Goal: Transaction & Acquisition: Purchase product/service

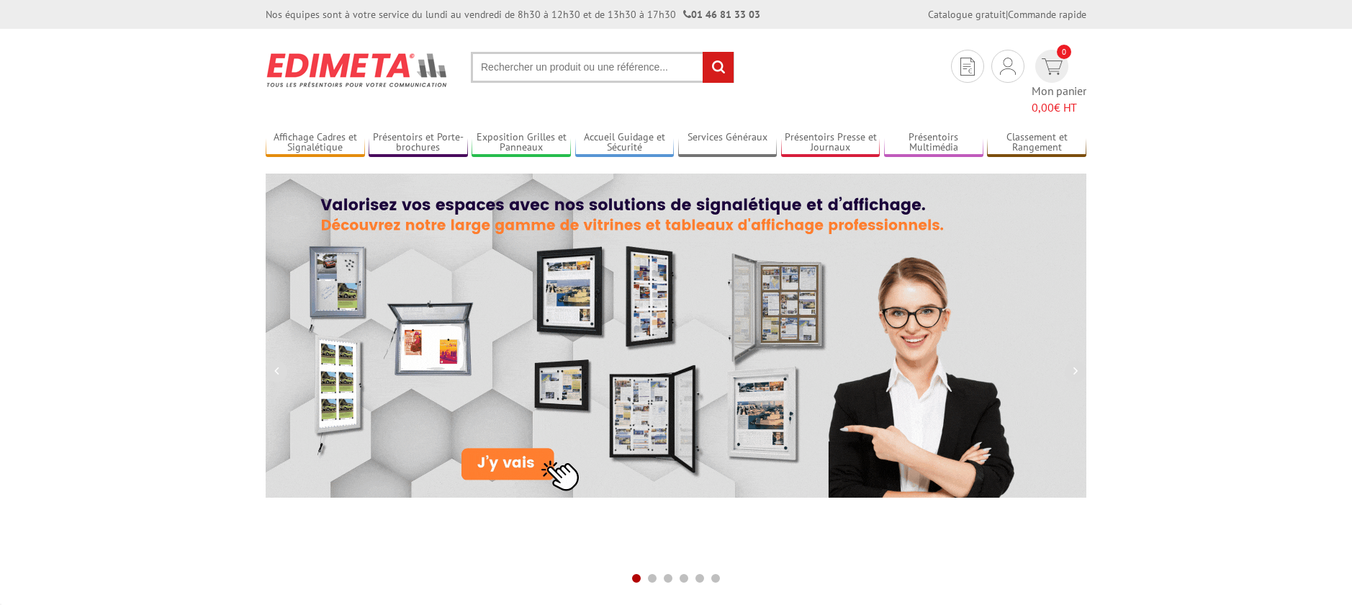
click at [581, 71] on input "text" at bounding box center [603, 67] width 264 height 31
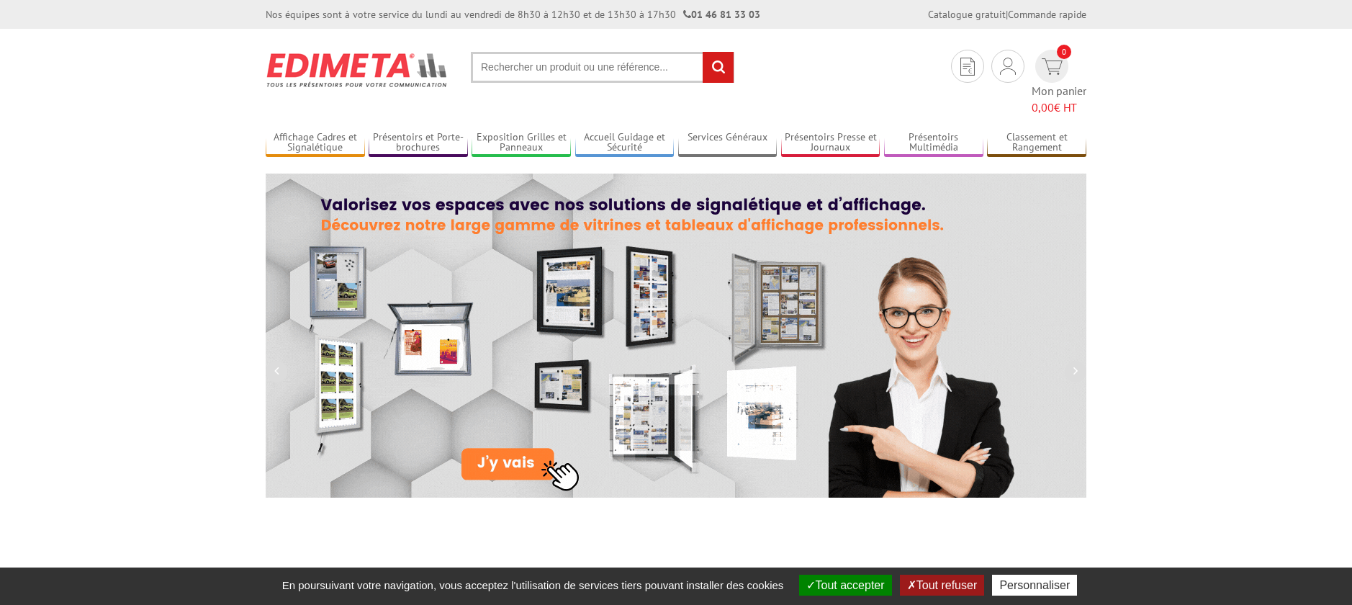
drag, startPoint x: 565, startPoint y: 49, endPoint x: 562, endPoint y: 83, distance: 34.0
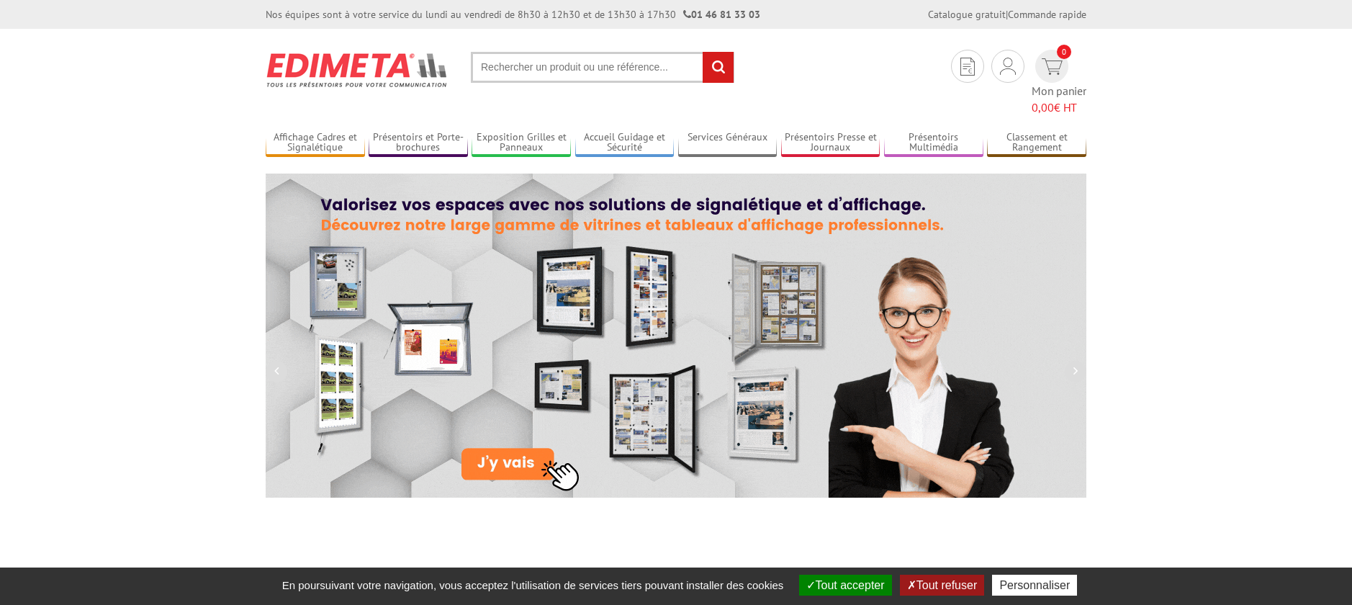
click at [565, 53] on section "Je me connecte Nouveau client ? Inscrivez-vous 0 Mon panier 0,00 € HT recherche…" at bounding box center [676, 72] width 821 height 87
click at [559, 71] on input "text" at bounding box center [603, 67] width 264 height 31
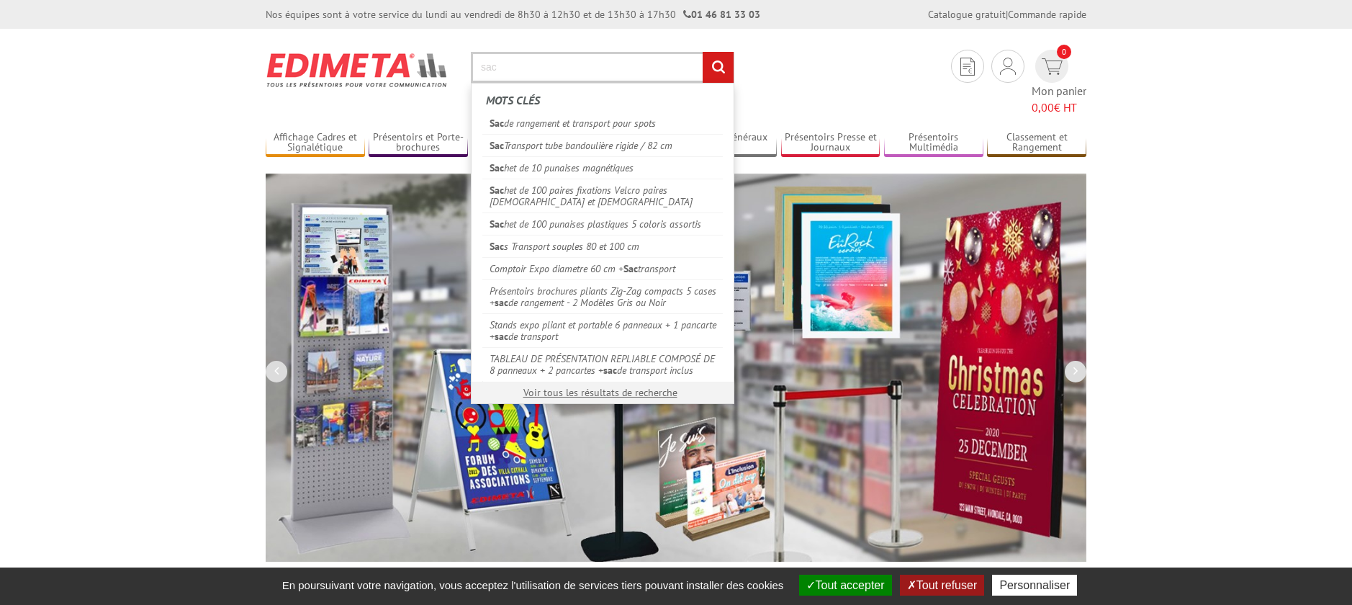
click at [536, 61] on input "sac" at bounding box center [603, 67] width 264 height 31
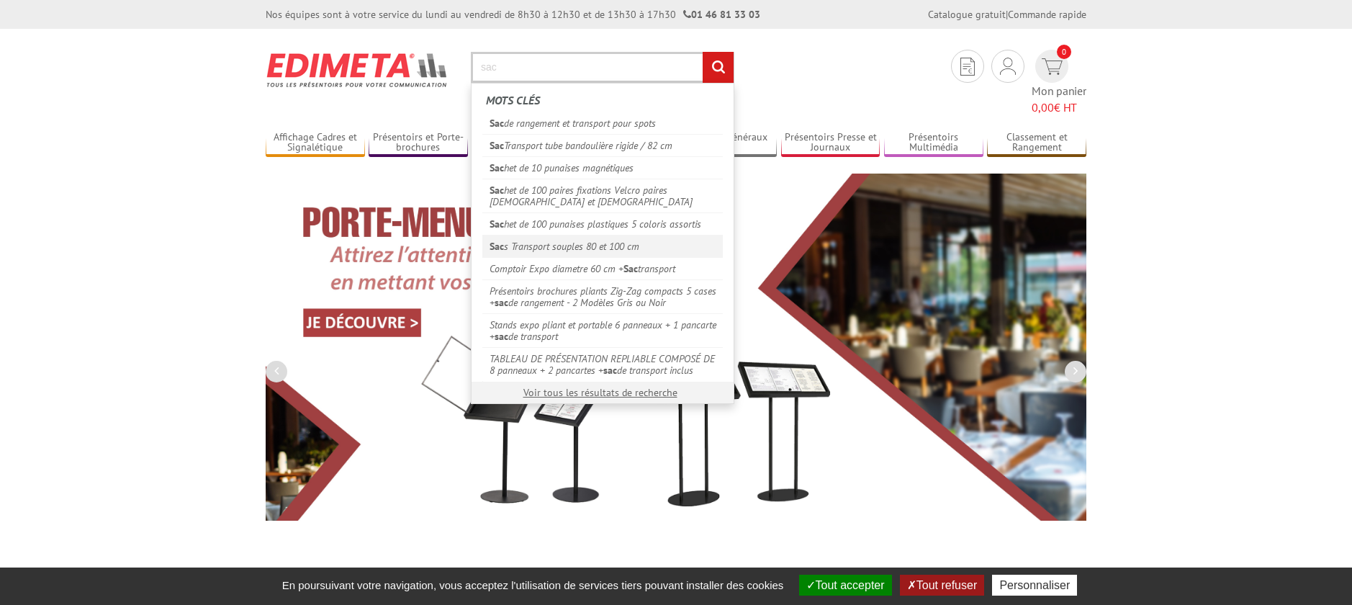
type input "sac"
click at [614, 249] on link "Sac s Transport souples 80 et 100 cm" at bounding box center [602, 246] width 241 height 22
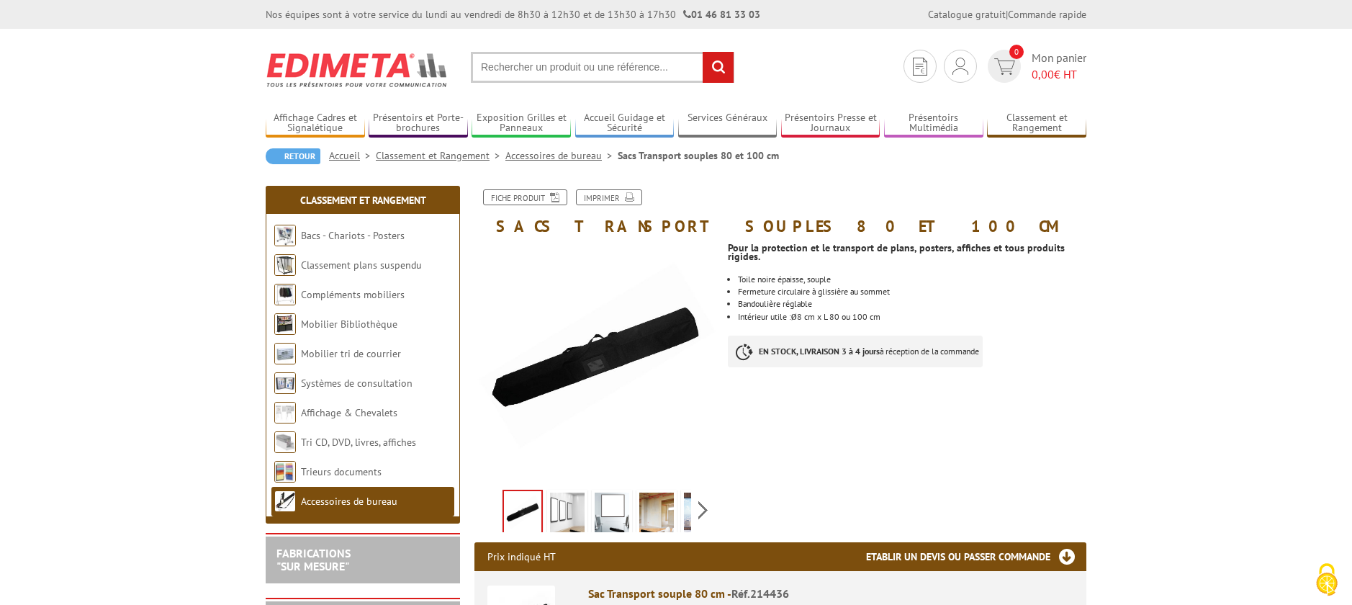
click at [534, 70] on input "text" at bounding box center [603, 67] width 264 height 31
click at [544, 63] on input "text" at bounding box center [603, 67] width 264 height 31
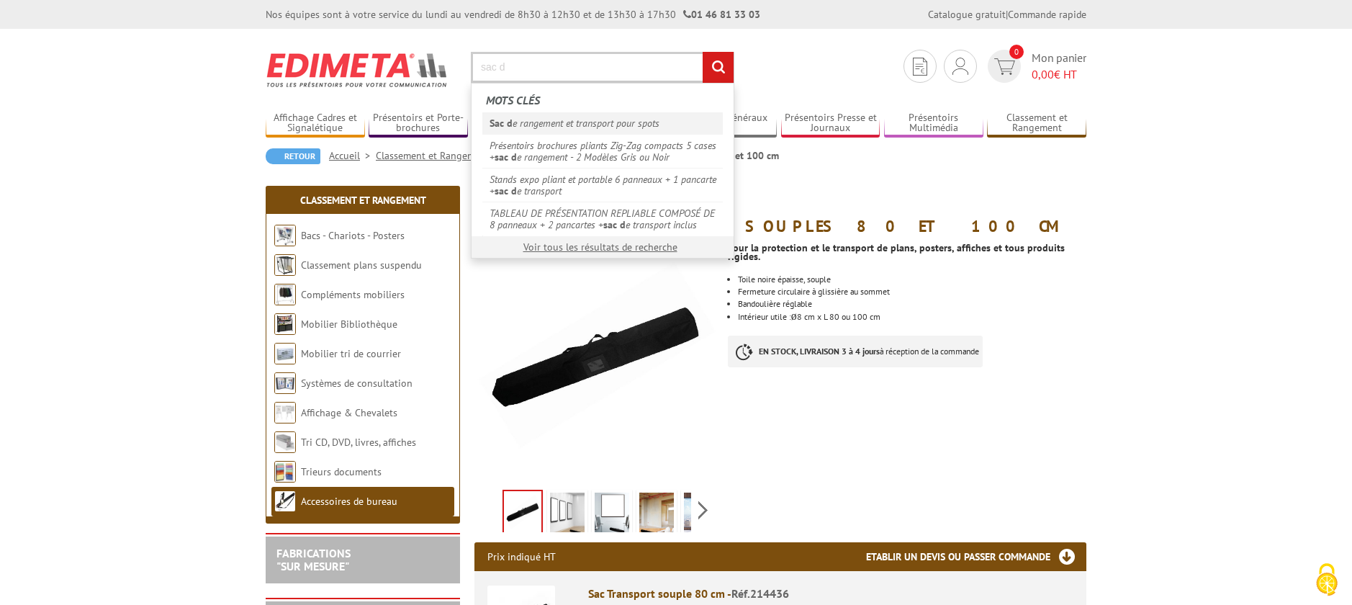
type input "sac d"
click at [575, 120] on link "Sac d e rangement et transport pour spots" at bounding box center [602, 123] width 241 height 22
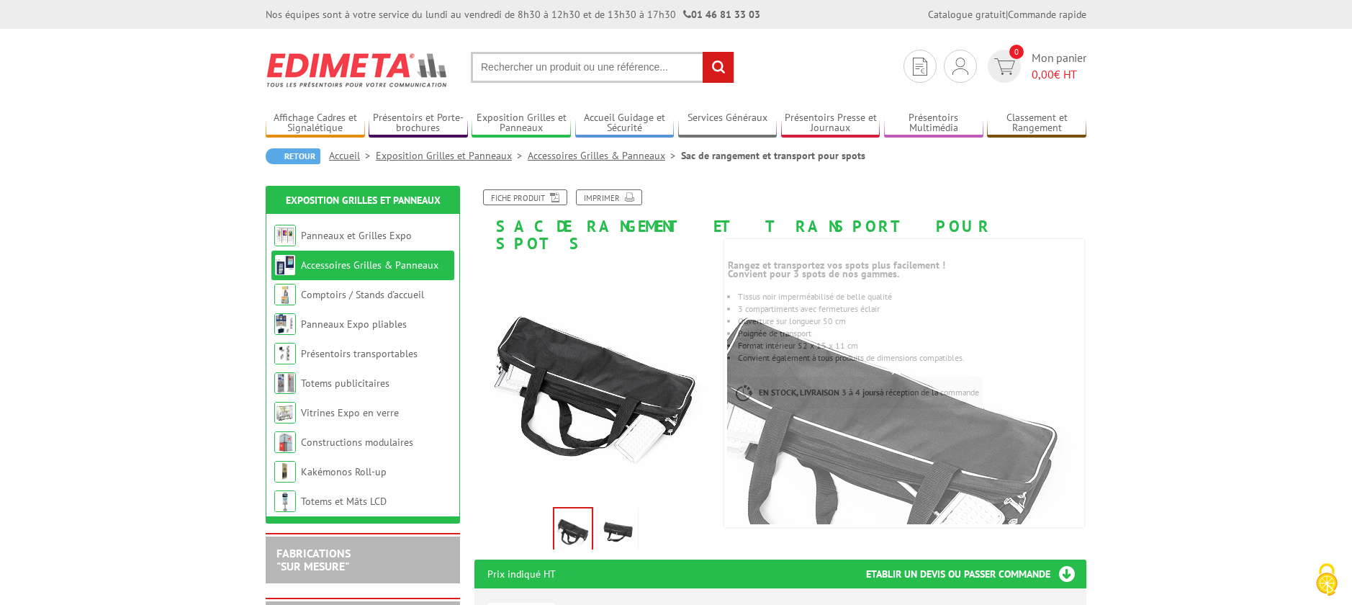
click at [542, 69] on input "text" at bounding box center [603, 67] width 264 height 31
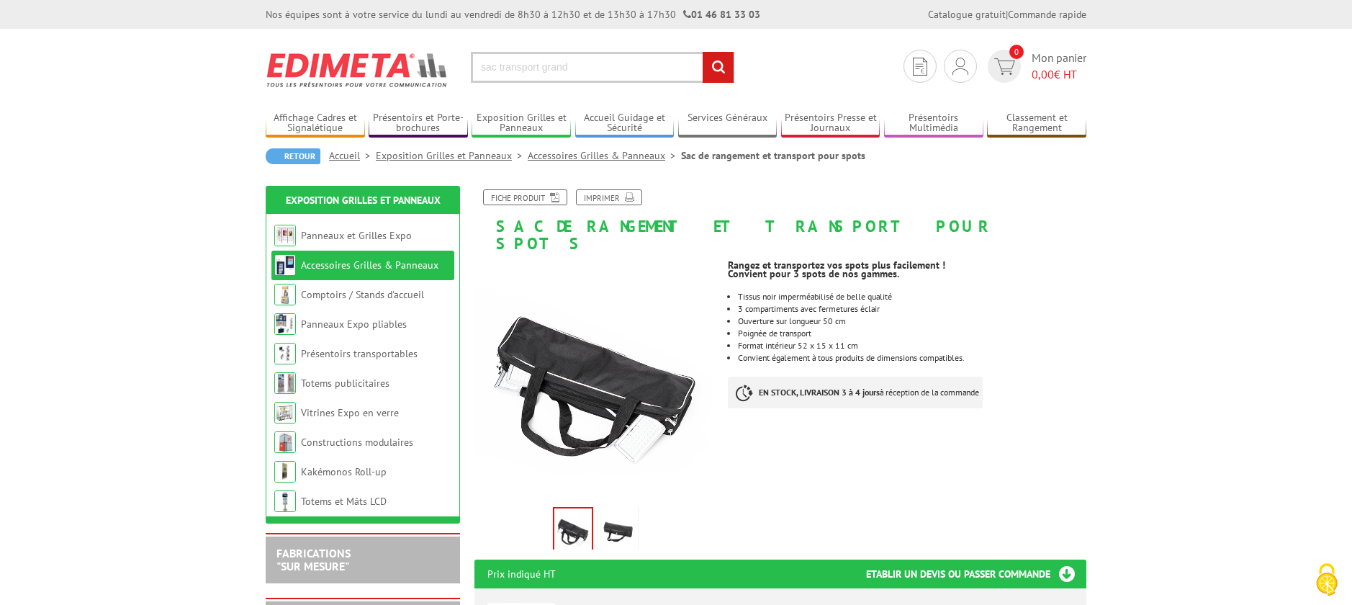
type input "sac transport grand"
click at [703, 52] on input "rechercher" at bounding box center [718, 67] width 31 height 31
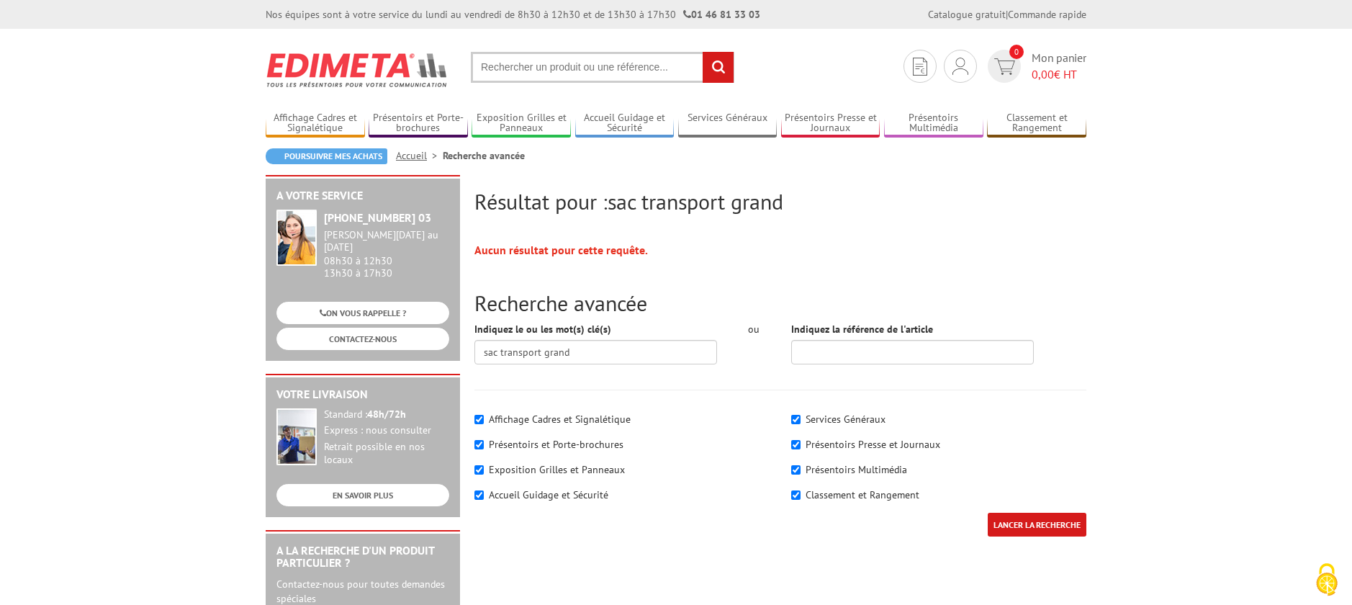
click at [549, 63] on input "text" at bounding box center [603, 67] width 264 height 31
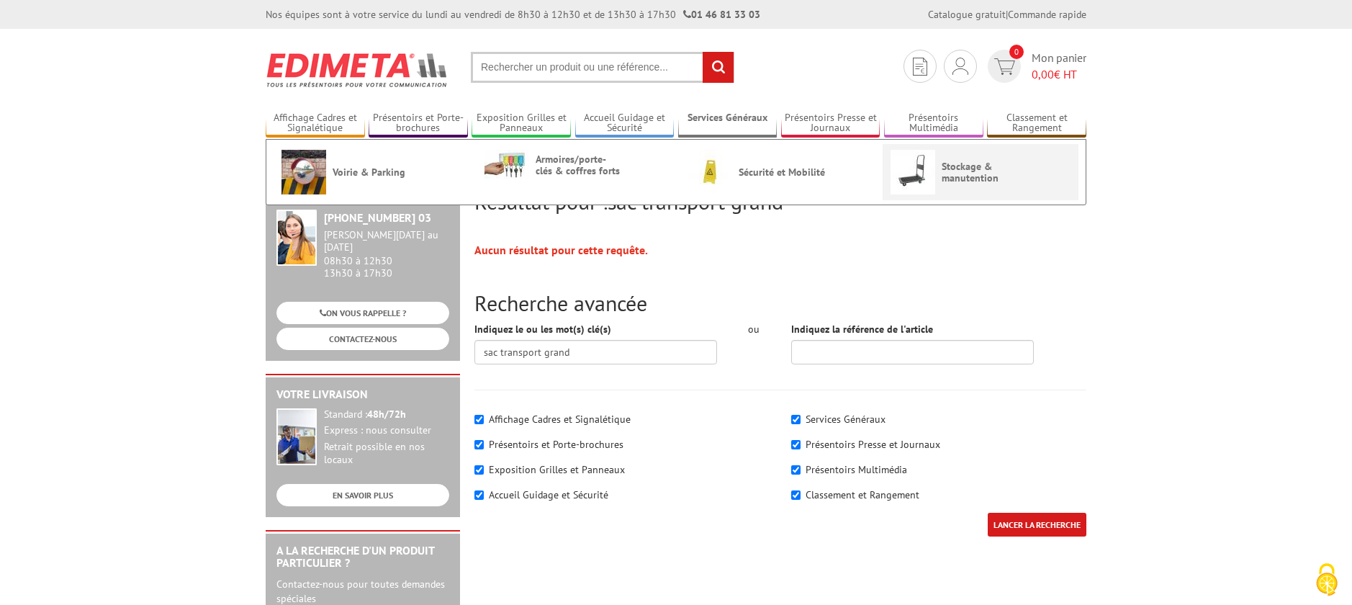
click at [972, 171] on span "Stockage & manutention" at bounding box center [985, 172] width 86 height 23
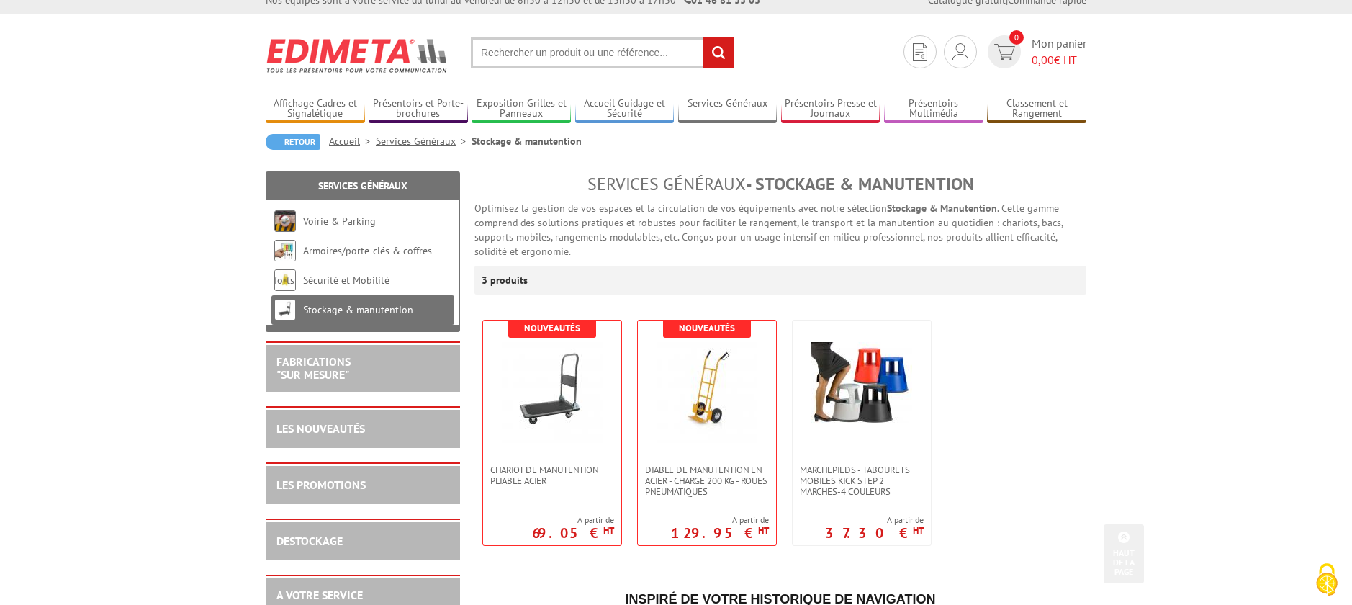
scroll to position [14, 0]
click at [588, 42] on input "text" at bounding box center [603, 53] width 264 height 31
type input "d"
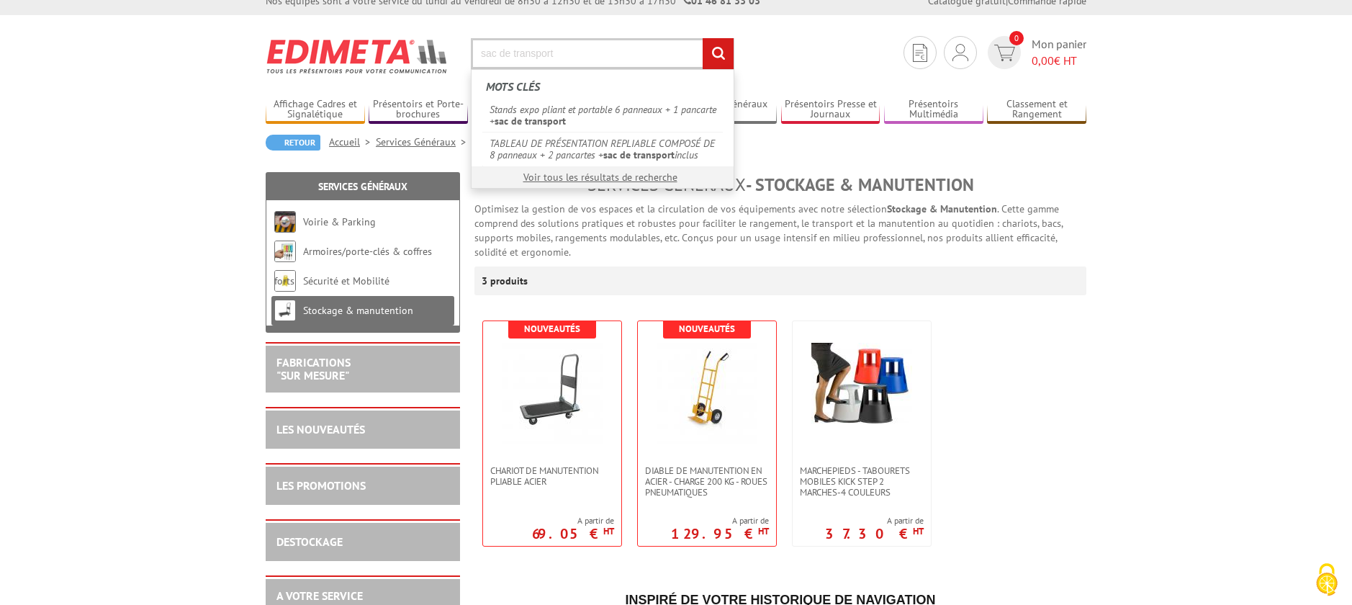
type input "sac de transport"
click at [703, 38] on input "rechercher" at bounding box center [718, 53] width 31 height 31
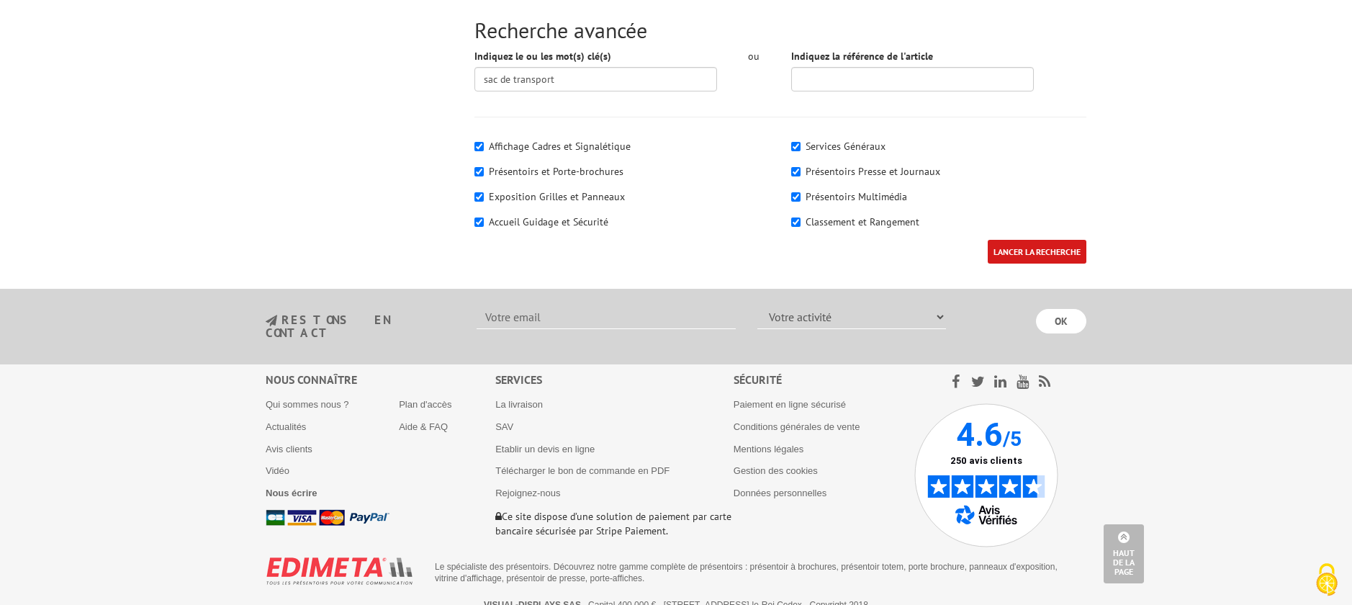
scroll to position [952, 0]
click at [794, 149] on input"] "Services Généraux" at bounding box center [795, 147] width 9 height 9
checkbox input"] "false"
drag, startPoint x: 793, startPoint y: 166, endPoint x: 795, endPoint y: 201, distance: 34.6
click at [793, 173] on div "Présentoirs Presse et Journaux" at bounding box center [938, 172] width 295 height 14
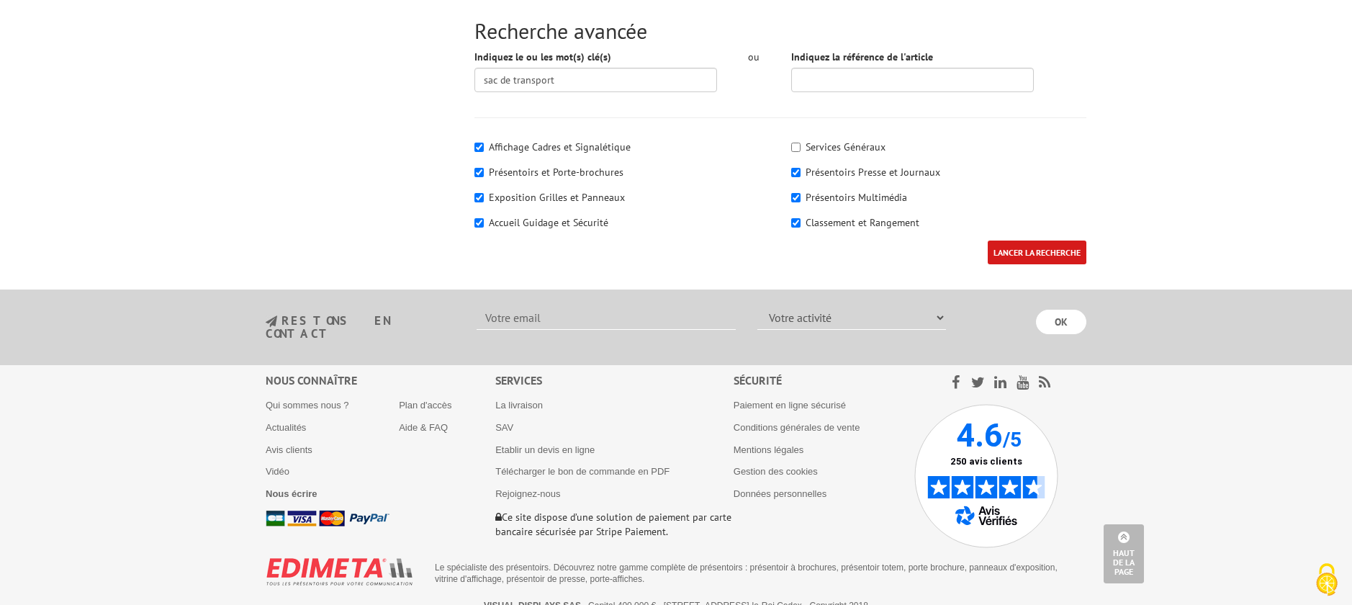
click at [796, 179] on div "Services Généraux Présentoirs Presse et Journaux" at bounding box center [939, 187] width 317 height 108
click at [796, 169] on input"] "Présentoirs Presse et Journaux" at bounding box center [795, 172] width 9 height 9
checkbox input"] "false"
drag, startPoint x: 795, startPoint y: 193, endPoint x: 666, endPoint y: 199, distance: 129.0
click at [795, 194] on input"] "Présentoirs Multimédia" at bounding box center [795, 197] width 9 height 9
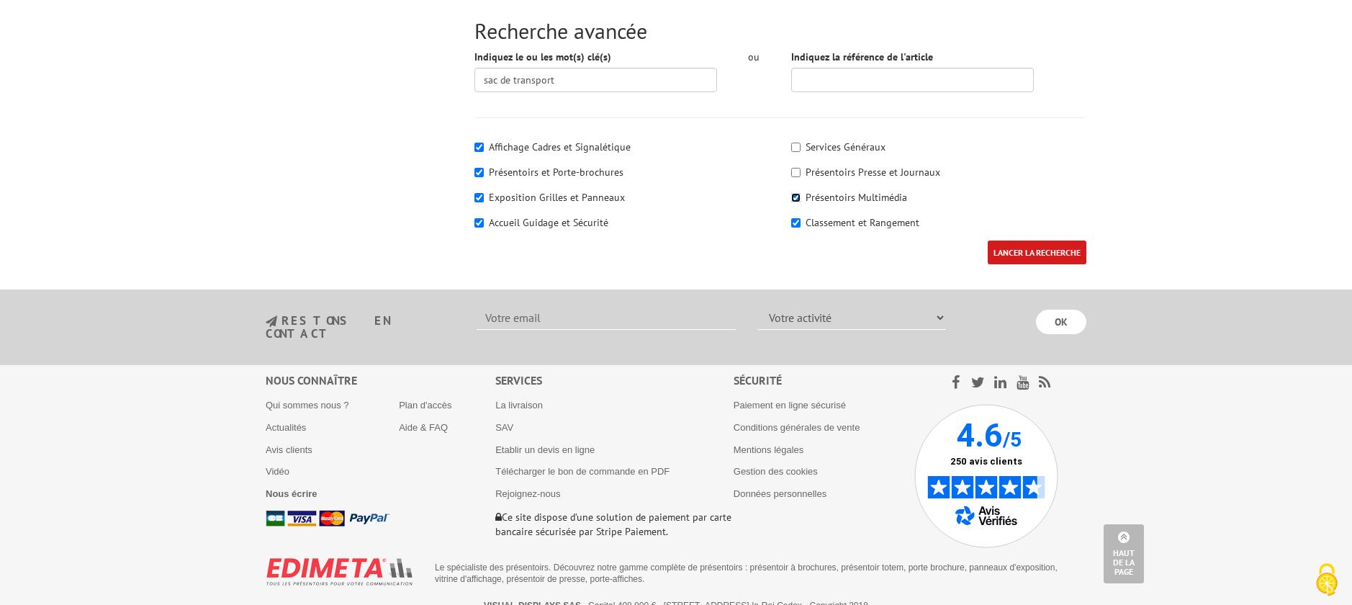
checkbox input"] "false"
click at [479, 148] on input"] "Affichage Cadres et Signalétique" at bounding box center [479, 147] width 9 height 9
checkbox input"] "false"
drag, startPoint x: 477, startPoint y: 172, endPoint x: 476, endPoint y: 198, distance: 25.9
click at [477, 172] on input"] "Présentoirs et Porte-brochures" at bounding box center [479, 172] width 9 height 9
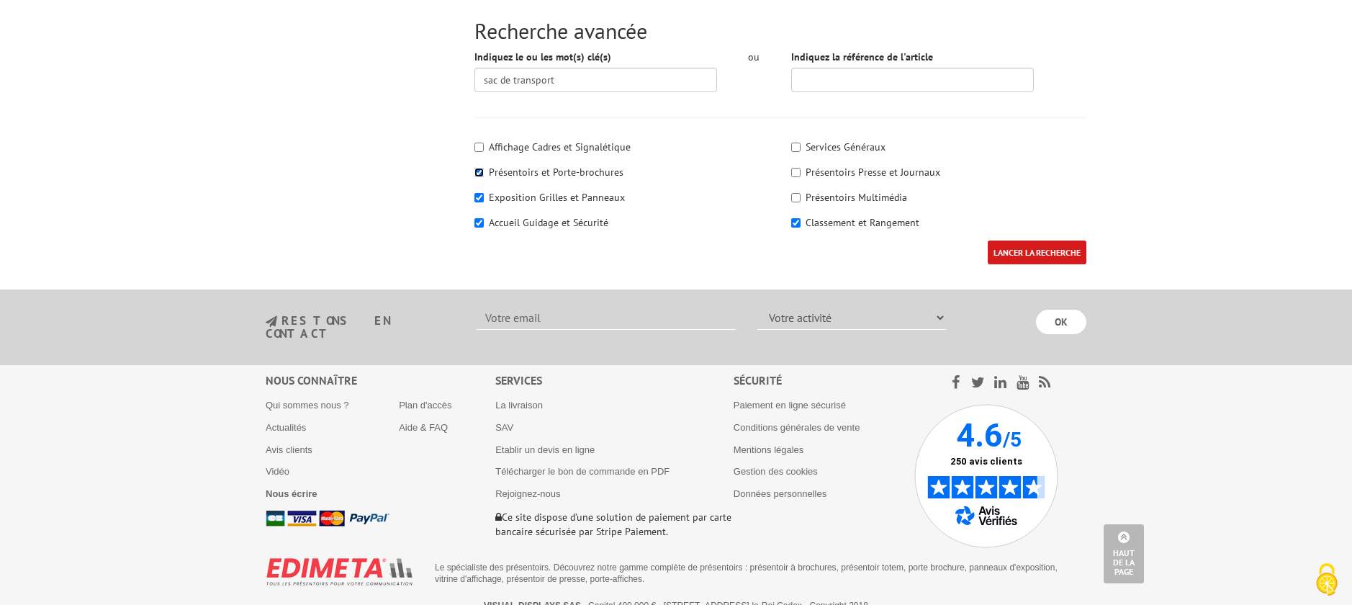
checkbox input"] "false"
click at [477, 199] on input"] "Exposition Grilles et Panneaux" at bounding box center [479, 197] width 9 height 9
checkbox input"] "false"
click at [477, 223] on input"] "Accueil Guidage et Sécurité" at bounding box center [479, 222] width 9 height 9
checkbox input"] "false"
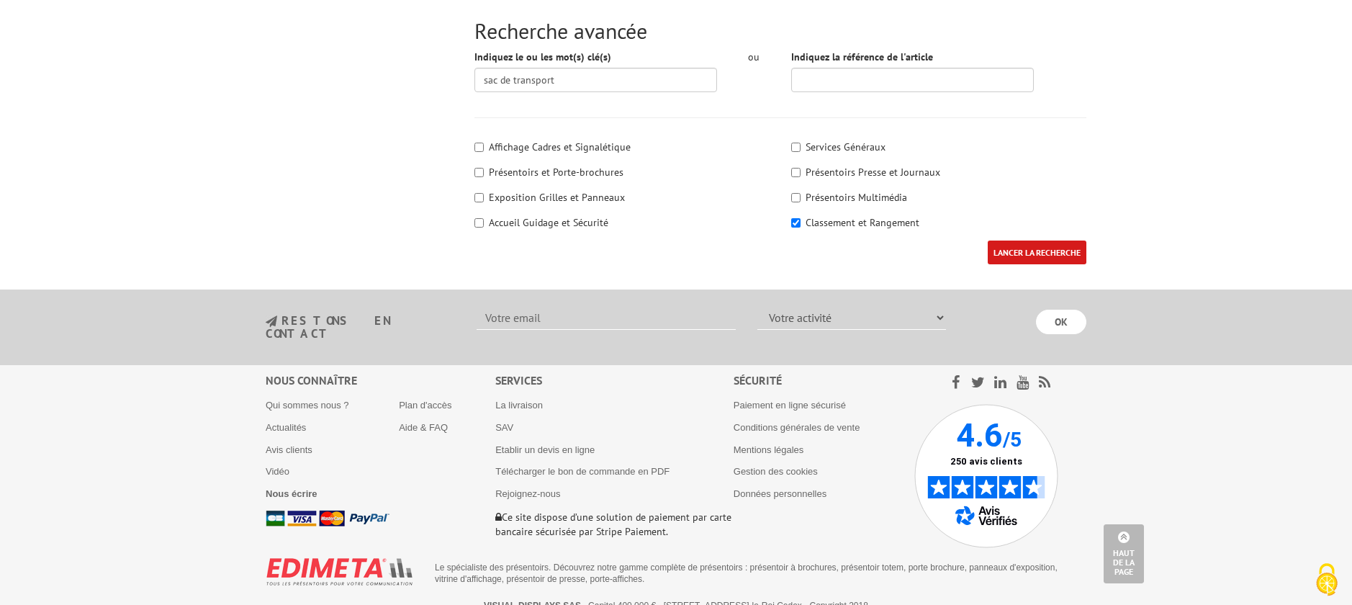
click at [1017, 246] on input "LANCER LA RECHERCHE" at bounding box center [1037, 253] width 99 height 24
